Goal: Task Accomplishment & Management: Complete application form

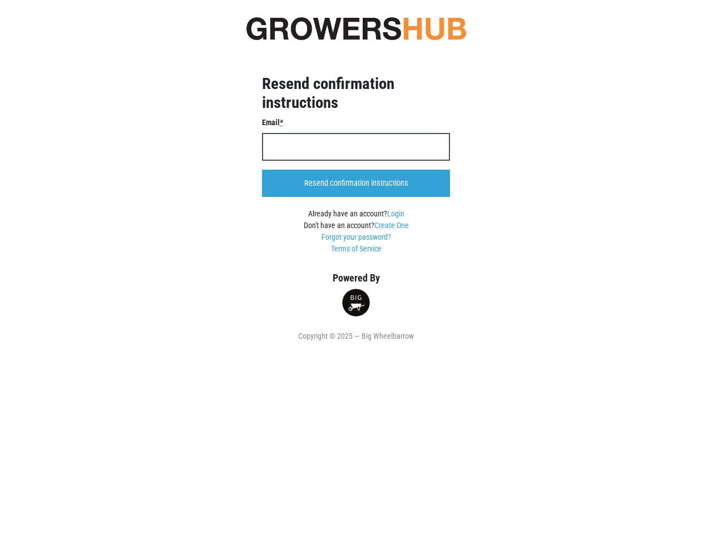
click at [356, 267] on div "Resend confirmation instructions Email * Resend confirmation instructions Alrea…" at bounding box center [356, 165] width 223 height 216
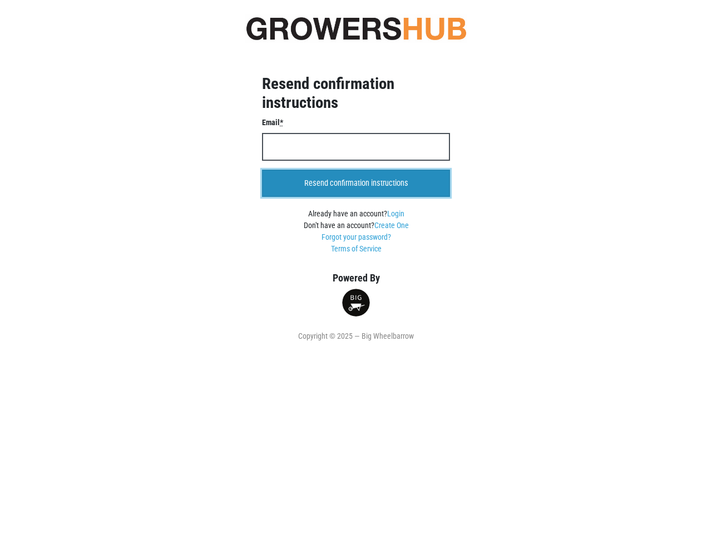
click at [356, 184] on input "Resend confirmation instructions" at bounding box center [356, 184] width 188 height 28
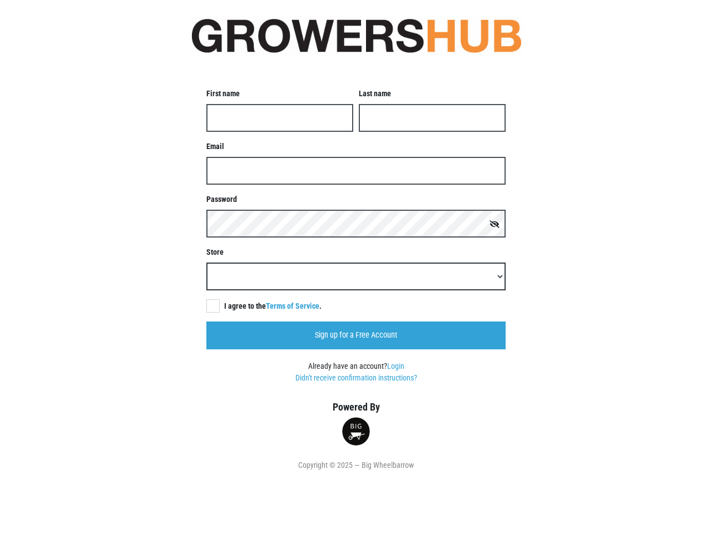
click at [356, 267] on select "Adams Kingston Adams Middletown Adams Newburgh Adams Wappingers Big Y 103, Norw…" at bounding box center [355, 277] width 299 height 28
select select "3b655269-72c0-4cd7-99bd-6c353cd25db4"
click at [206, 263] on select "Adams Kingston Adams Middletown Adams Newburgh Adams Wappingers Big Y 103, Norw…" at bounding box center [355, 277] width 299 height 28
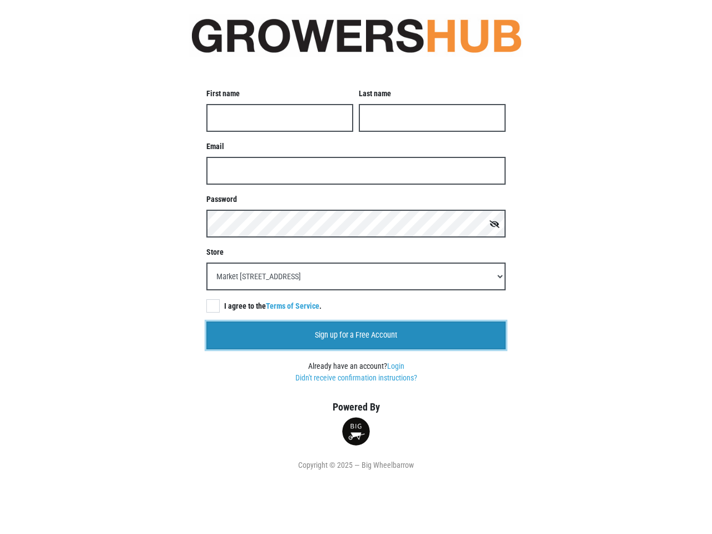
click at [356, 335] on input "Sign up for a Free Account" at bounding box center [355, 336] width 299 height 28
